Goal: Transaction & Acquisition: Download file/media

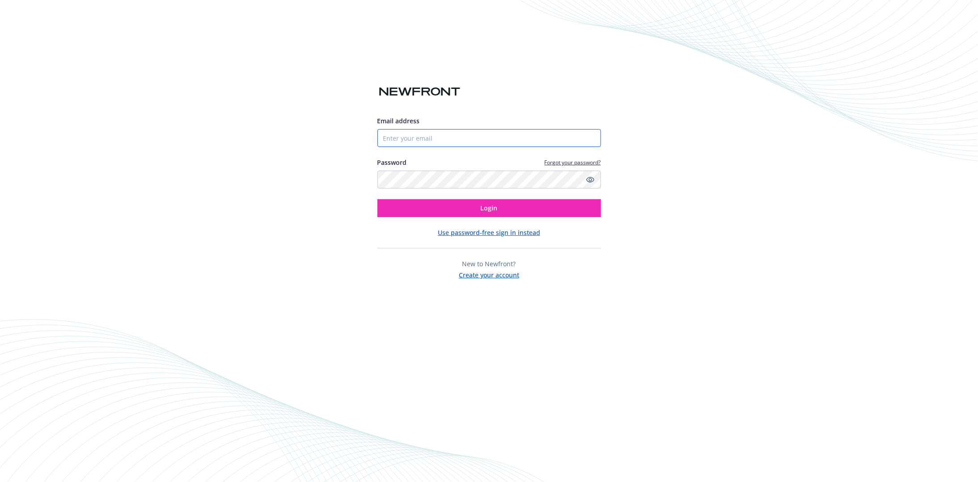
click at [437, 141] on input "Email address" at bounding box center [489, 138] width 224 height 18
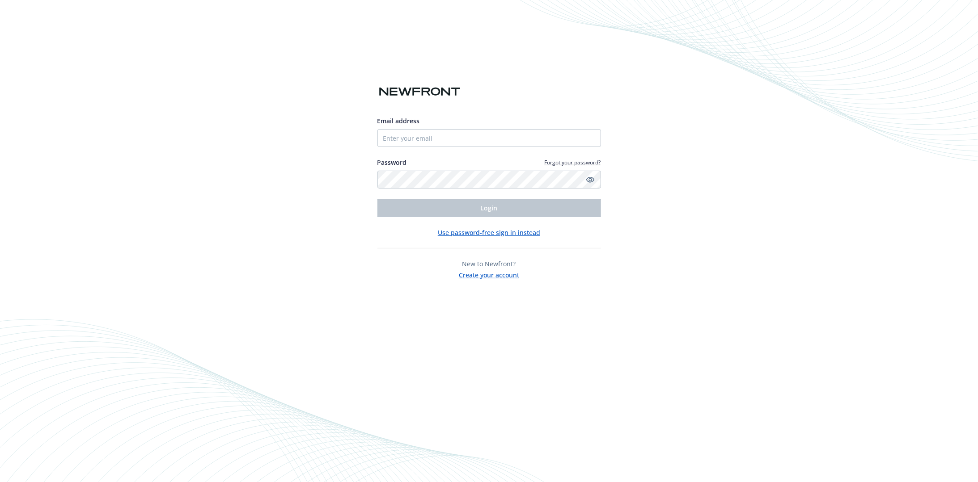
click at [447, 148] on div "Email address Password Forgot your password? Login" at bounding box center [489, 166] width 224 height 101
click at [449, 144] on input "Email address" at bounding box center [489, 138] width 224 height 18
type input "[EMAIL_ADDRESS][DOMAIN_NAME]"
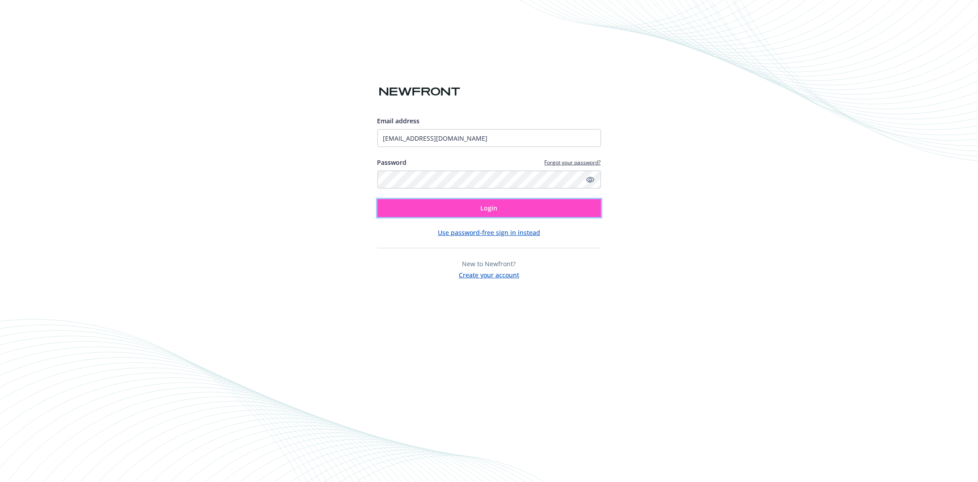
click at [452, 214] on button "Login" at bounding box center [489, 208] width 224 height 18
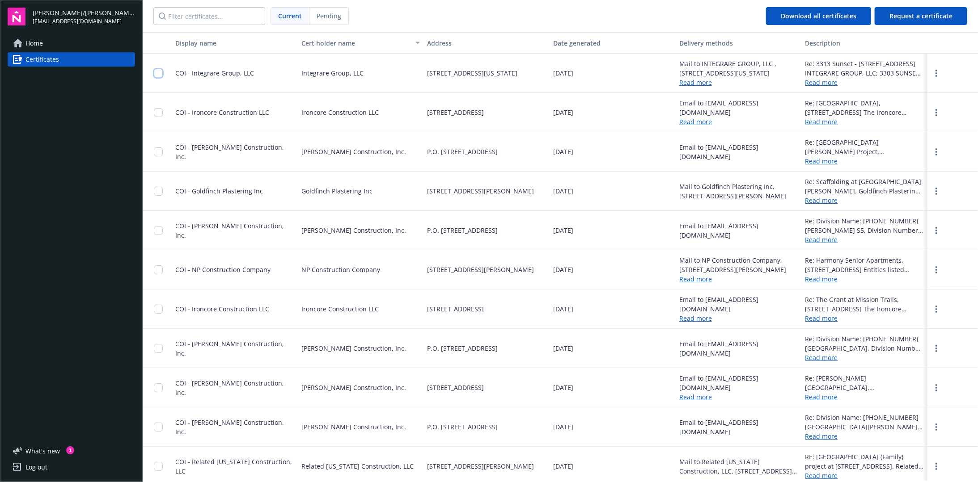
click at [162, 72] on input "checkbox" at bounding box center [158, 73] width 9 height 9
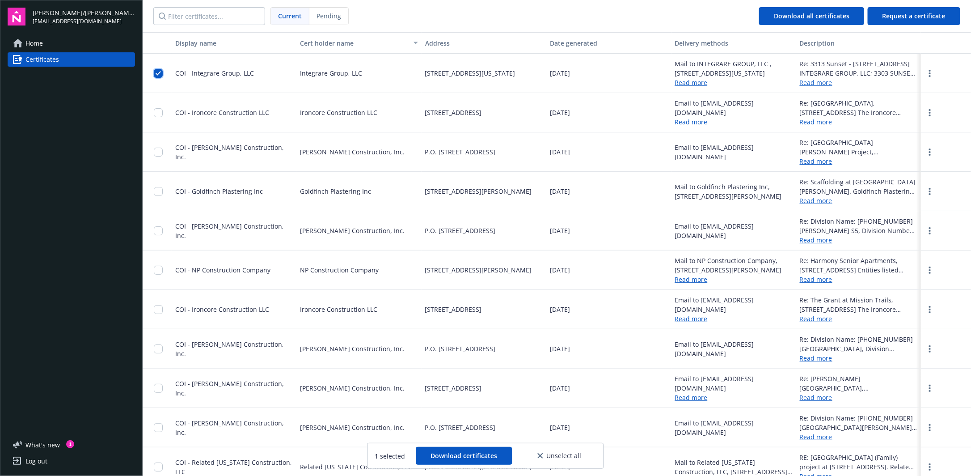
click at [161, 72] on input "checkbox" at bounding box center [158, 73] width 9 height 9
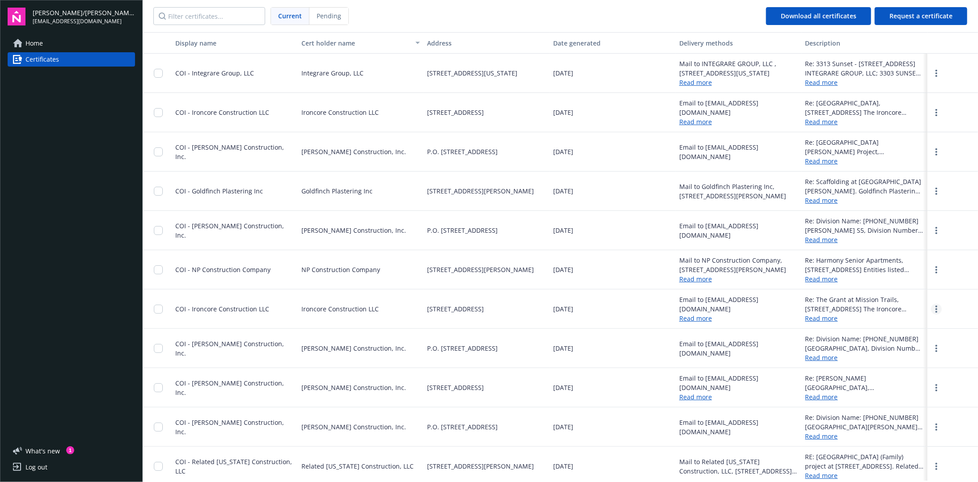
click at [932, 308] on link "more" at bounding box center [936, 309] width 11 height 11
click at [907, 323] on link "Download" at bounding box center [912, 327] width 59 height 18
